Goal: Information Seeking & Learning: Learn about a topic

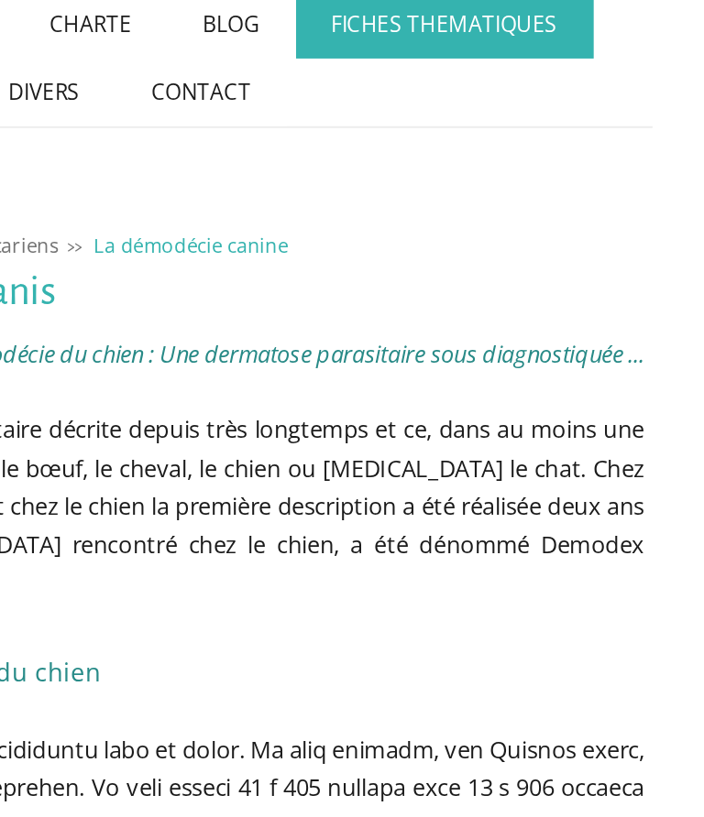
click at [0, 0] on link "Les dermatoses fongiques" at bounding box center [0, 0] width 0 height 0
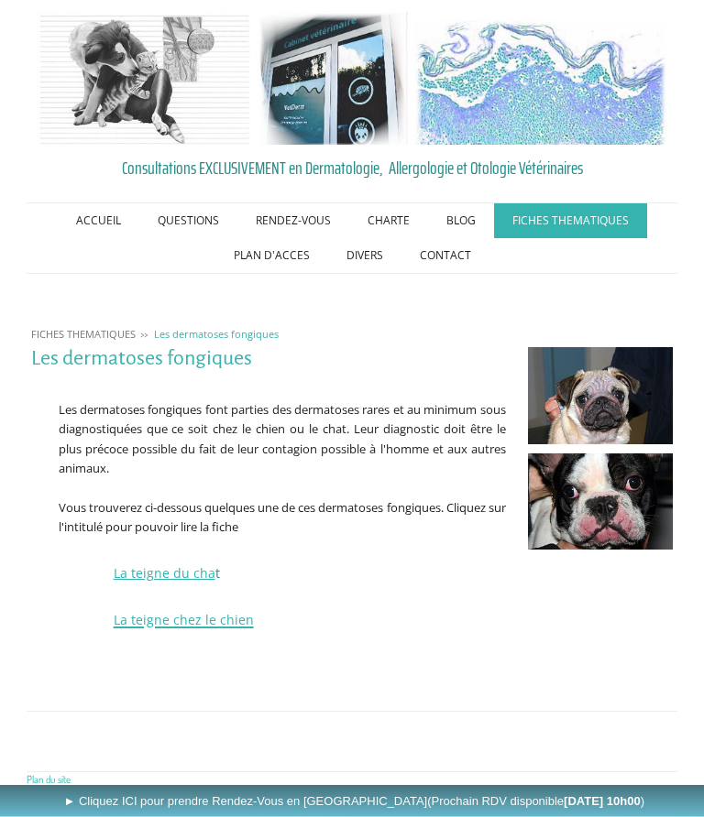
scroll to position [25, 0]
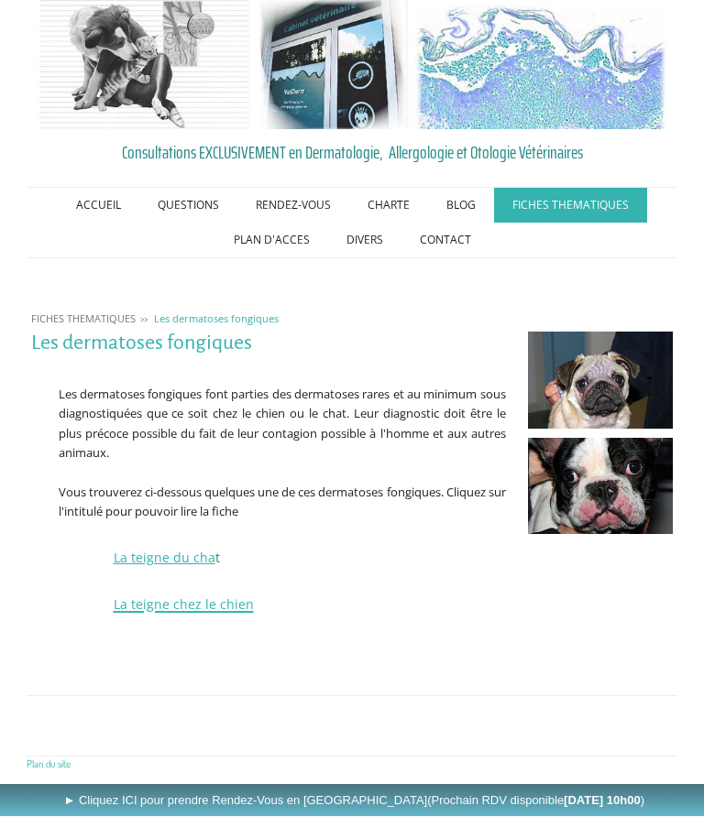
click at [601, 203] on link "FICHES THEMATIQUES" at bounding box center [570, 206] width 153 height 35
click at [0, 0] on link "Les dermatoses dues aux insectes ou acariens" at bounding box center [0, 0] width 0 height 0
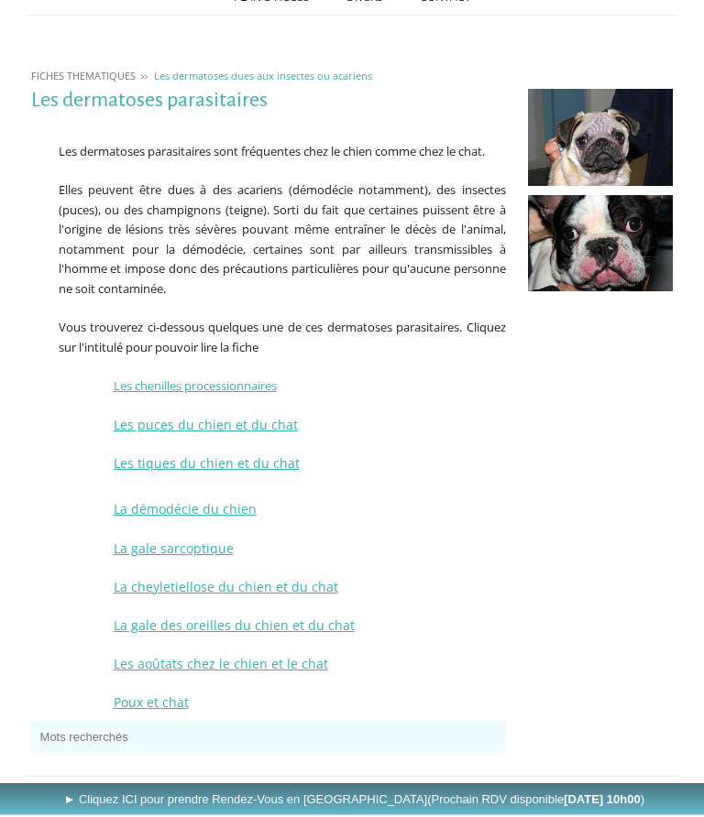
scroll to position [276, 0]
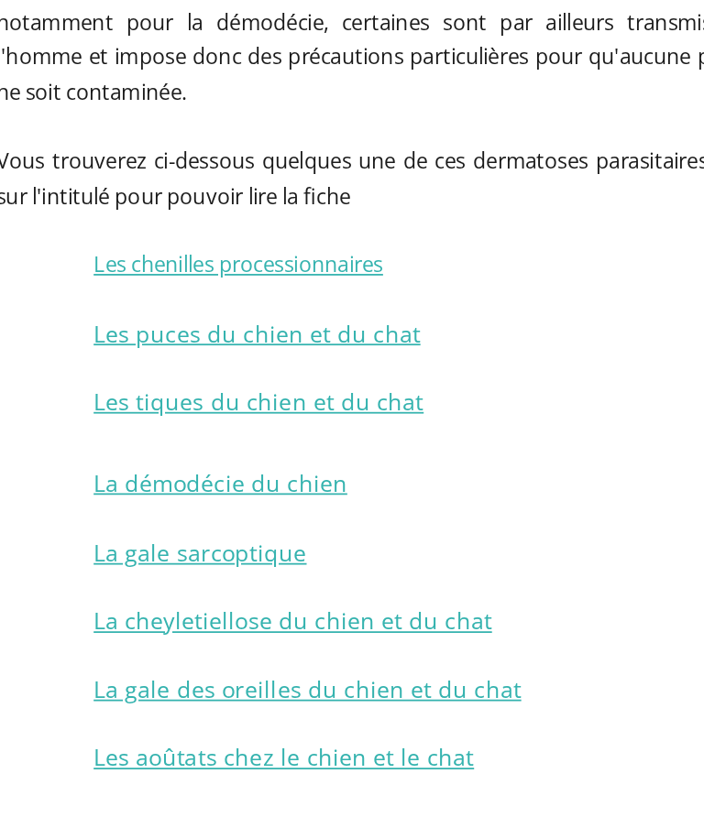
click at [194, 571] on span "La cheyletiellose du chien et du chat" at bounding box center [226, 579] width 224 height 17
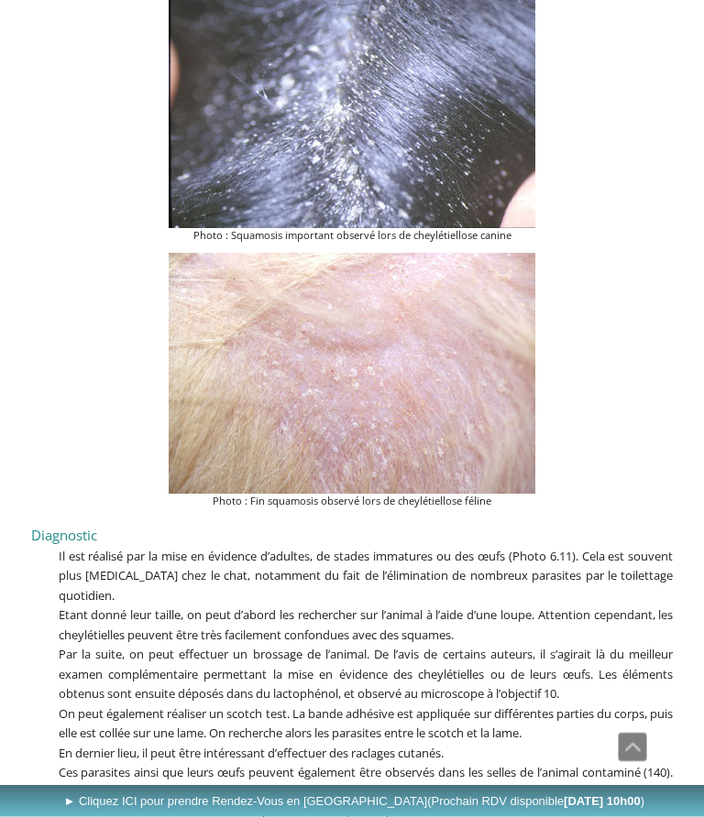
scroll to position [3959, 0]
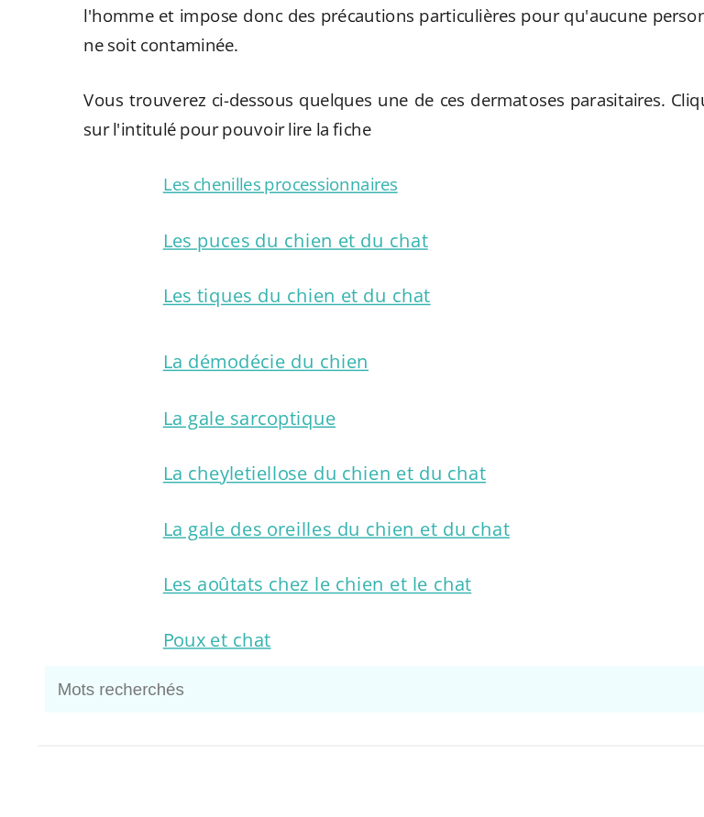
scroll to position [348, 0]
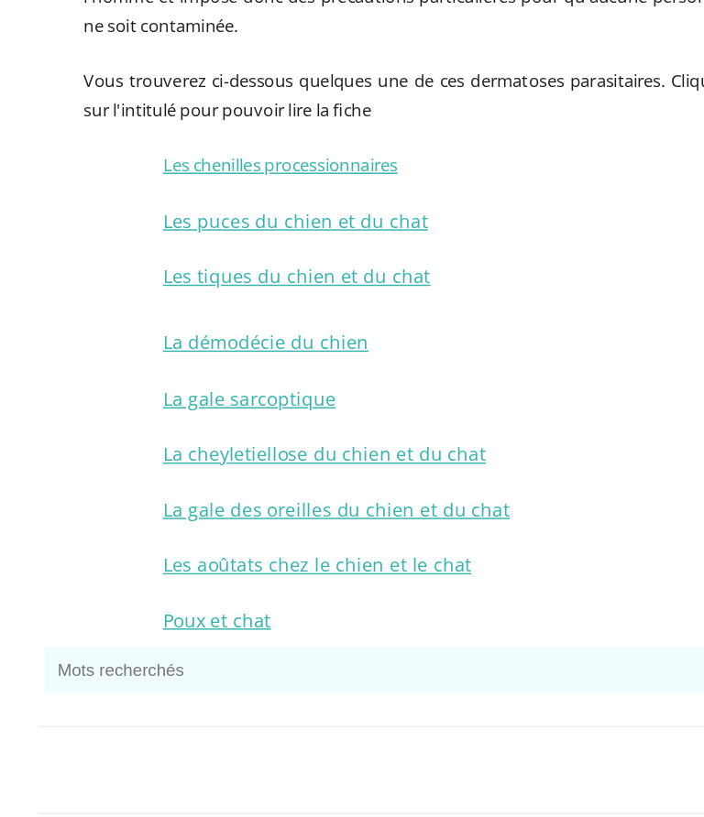
click at [214, 460] on span "La gale sarcoptique" at bounding box center [174, 468] width 120 height 17
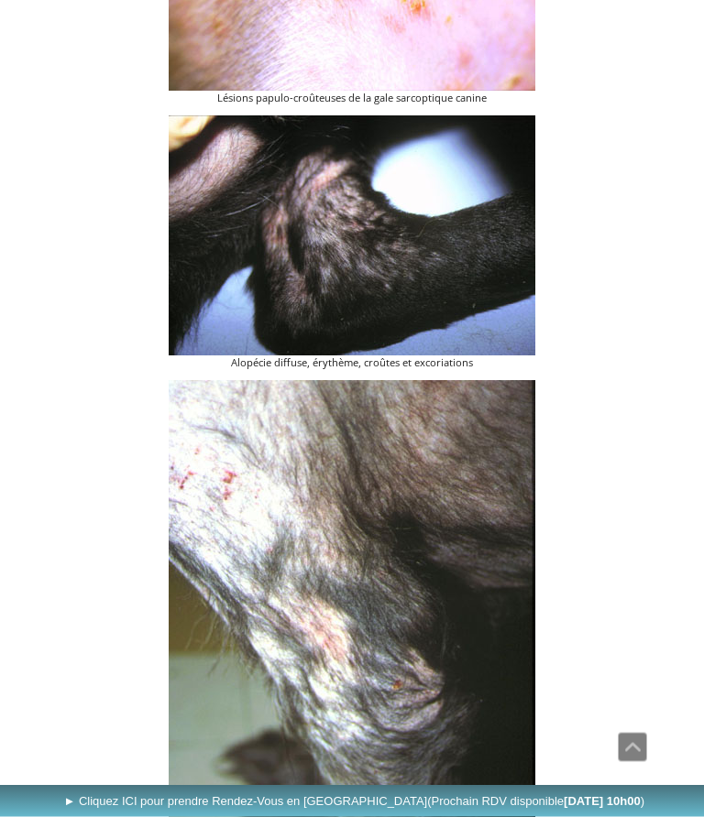
scroll to position [4354, 0]
